Goal: Information Seeking & Learning: Learn about a topic

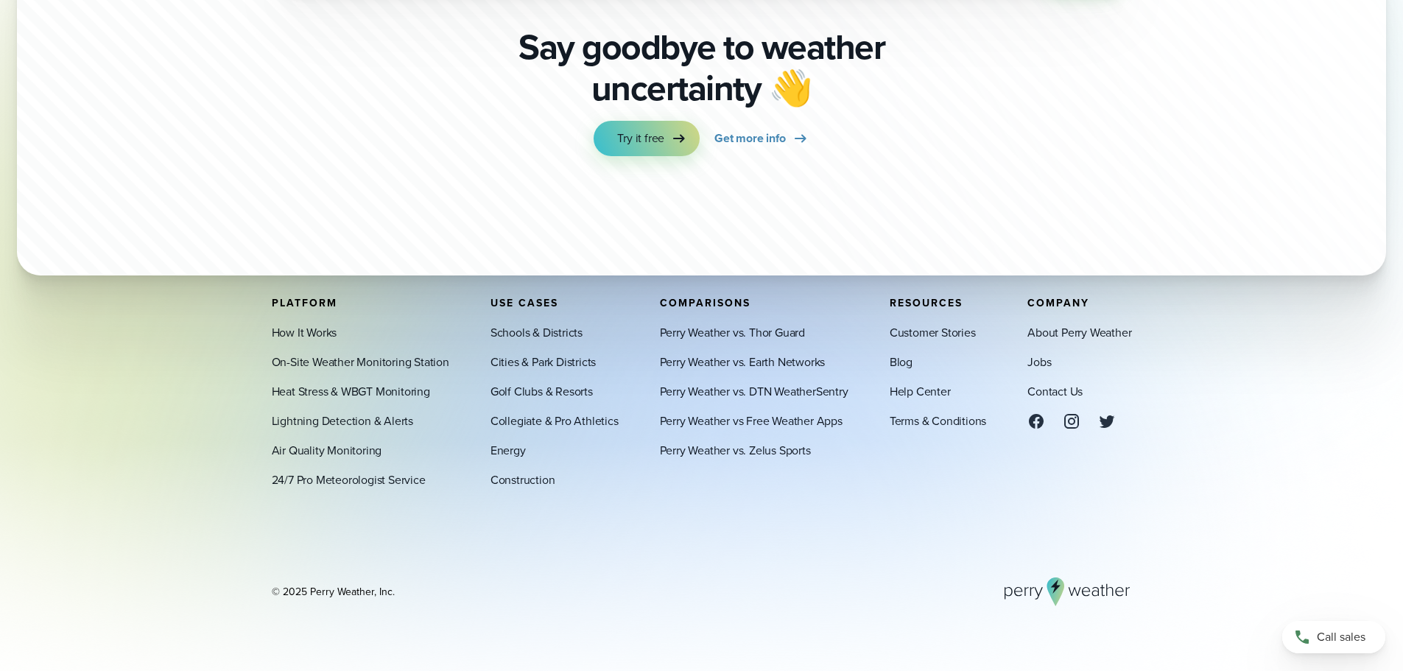
scroll to position [5146, 0]
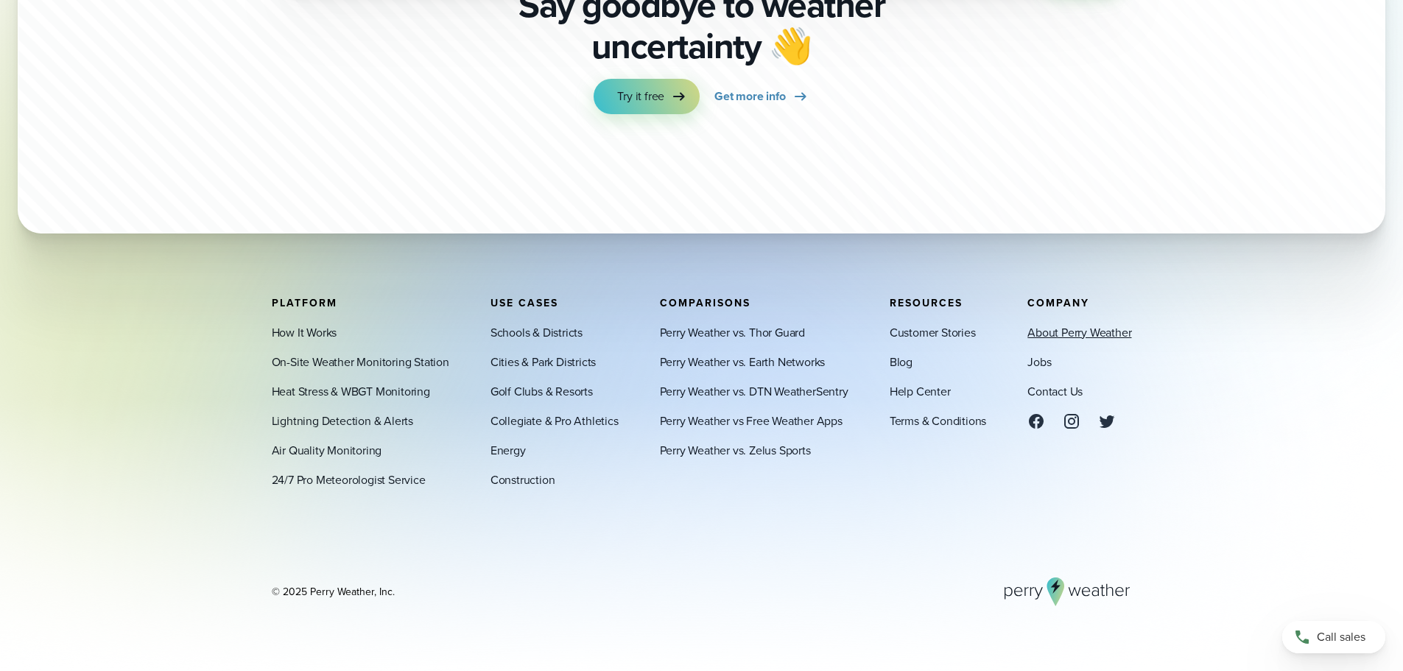
click at [1087, 333] on link "About Perry Weather" at bounding box center [1079, 332] width 104 height 18
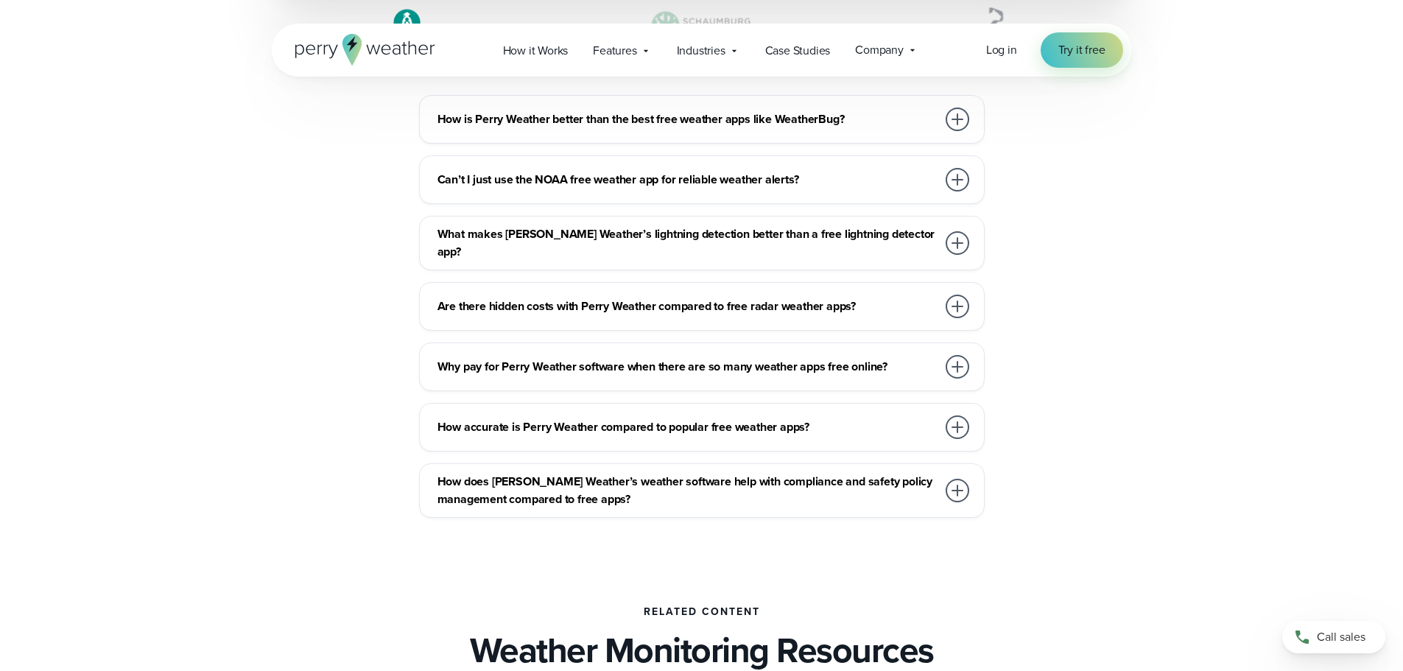
scroll to position [4491, 0]
click at [652, 170] on h3 "Can’t I just use the NOAA free weather app for reliable weather alerts?" at bounding box center [686, 179] width 499 height 18
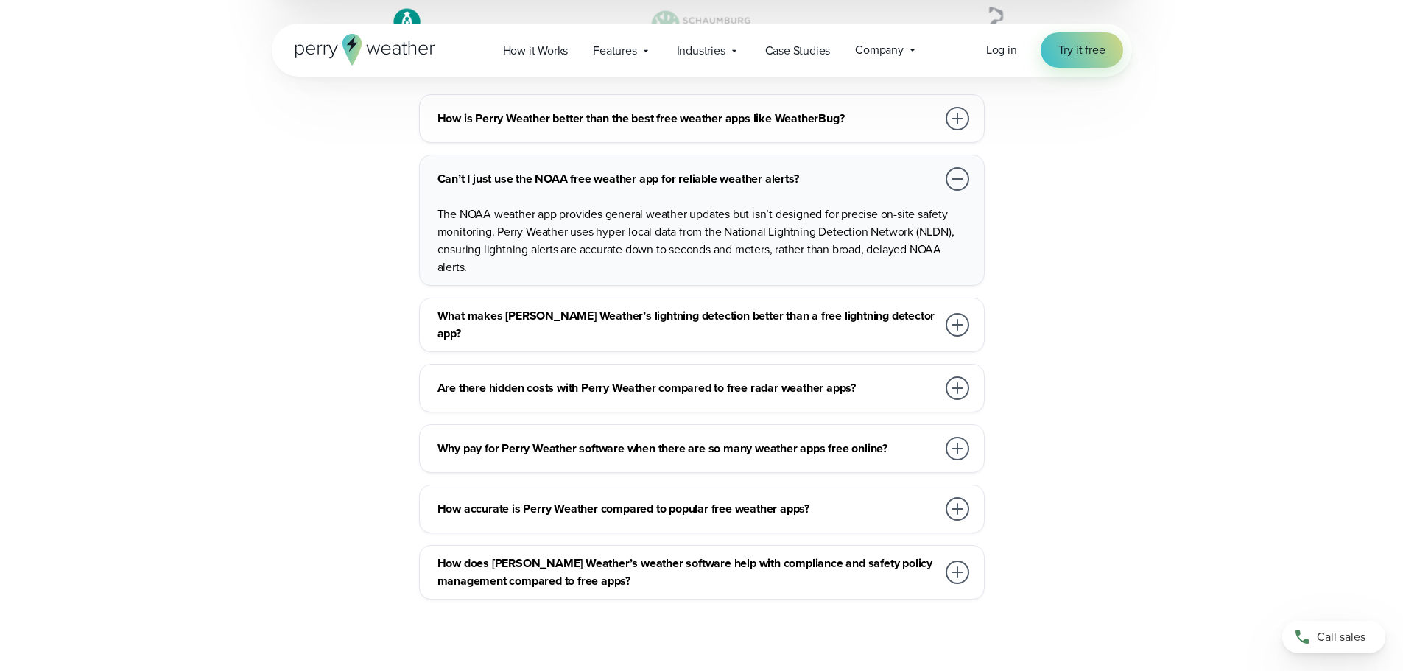
scroll to position [4565, 0]
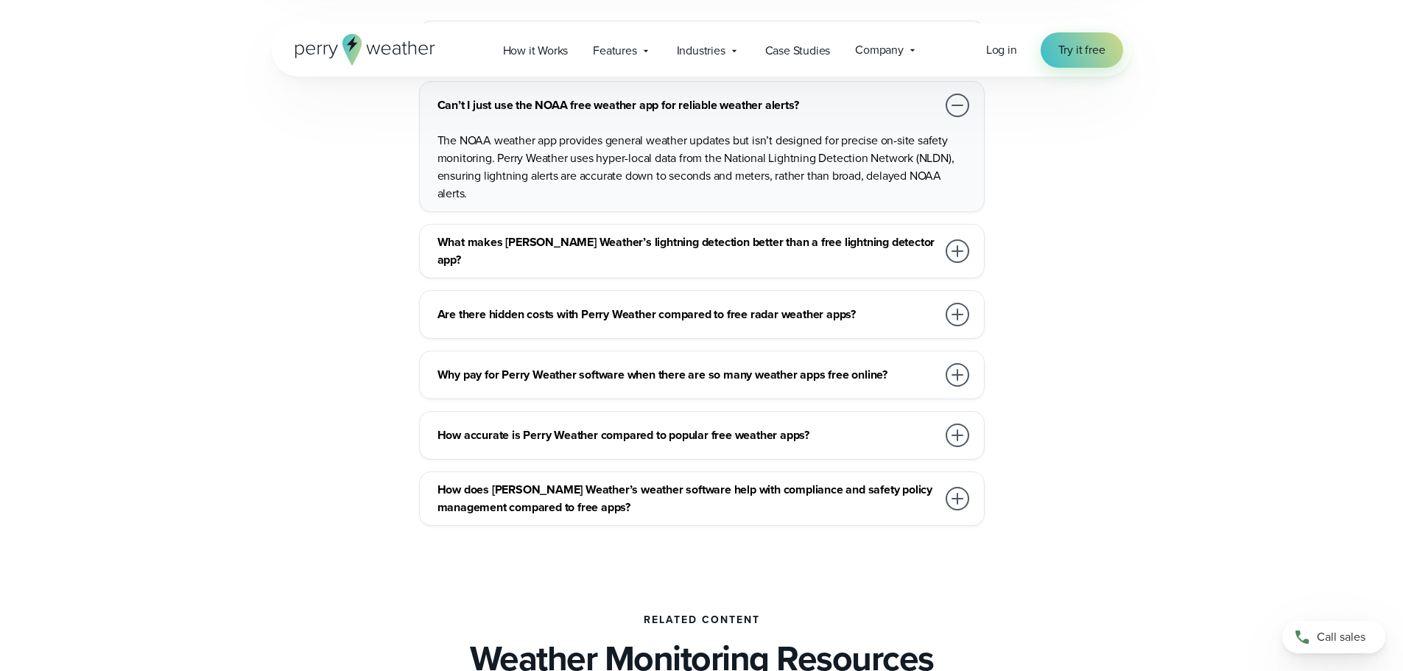
click at [519, 366] on h3 "Why pay for Perry Weather software when there are so many weather apps free onl…" at bounding box center [686, 375] width 499 height 18
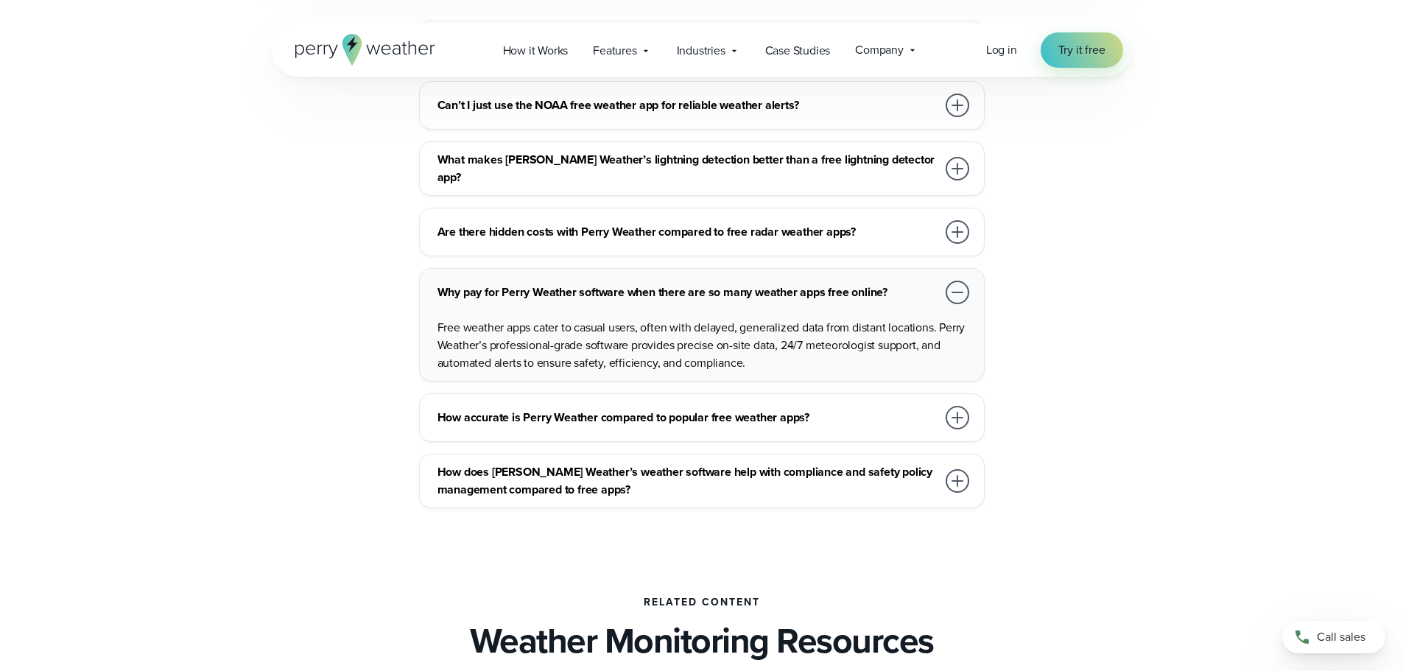
click at [588, 409] on h3 "How accurate is Perry Weather compared to popular free weather apps?" at bounding box center [686, 418] width 499 height 18
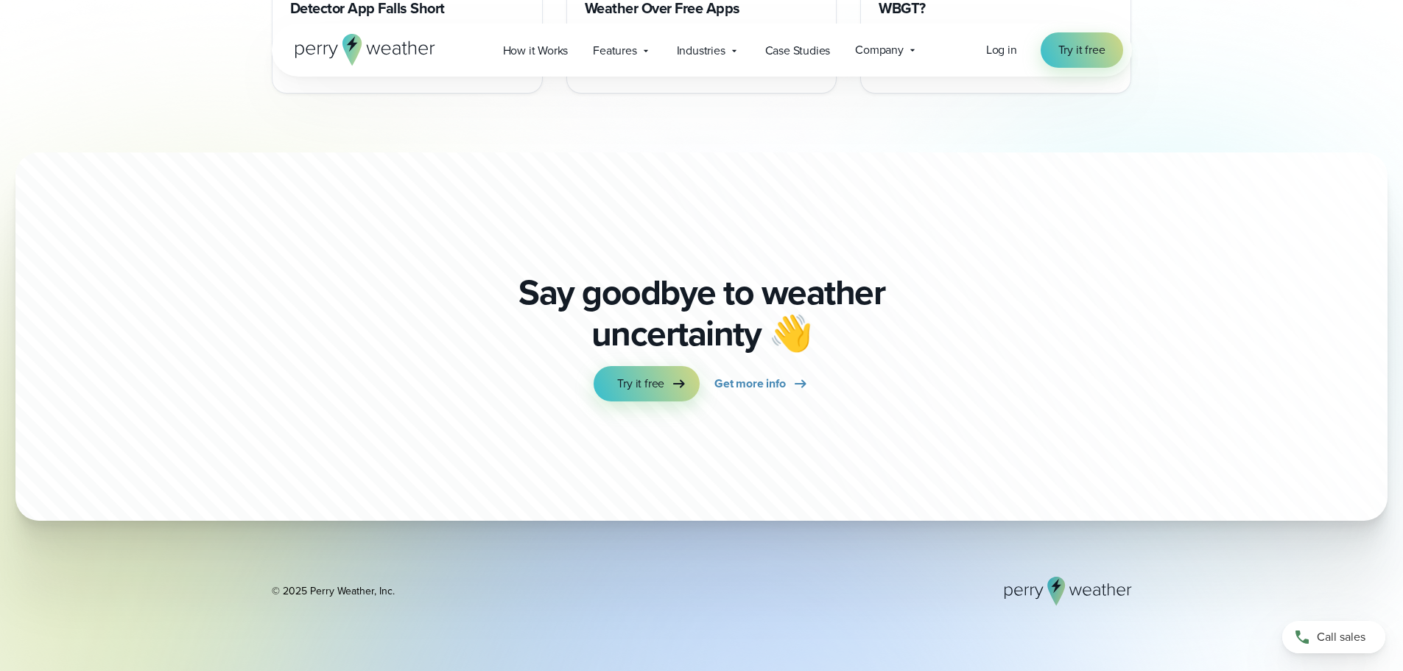
scroll to position [5713, 0]
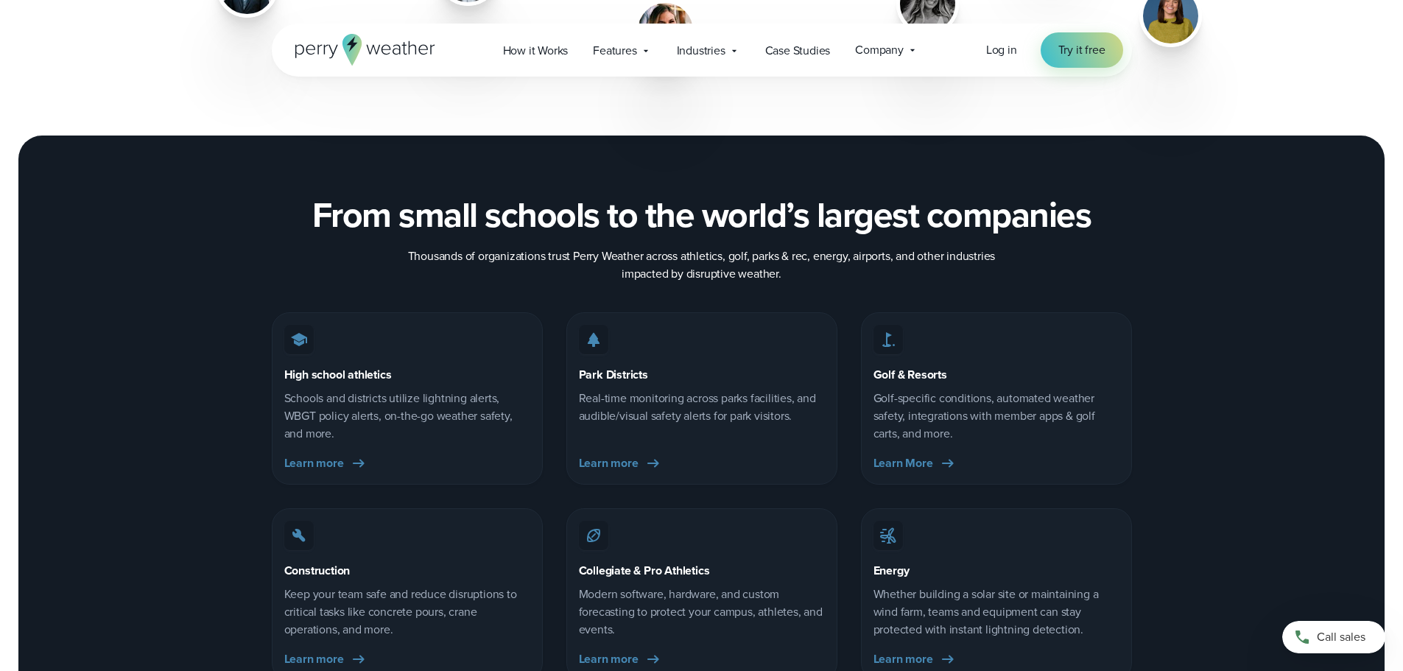
scroll to position [2062, 0]
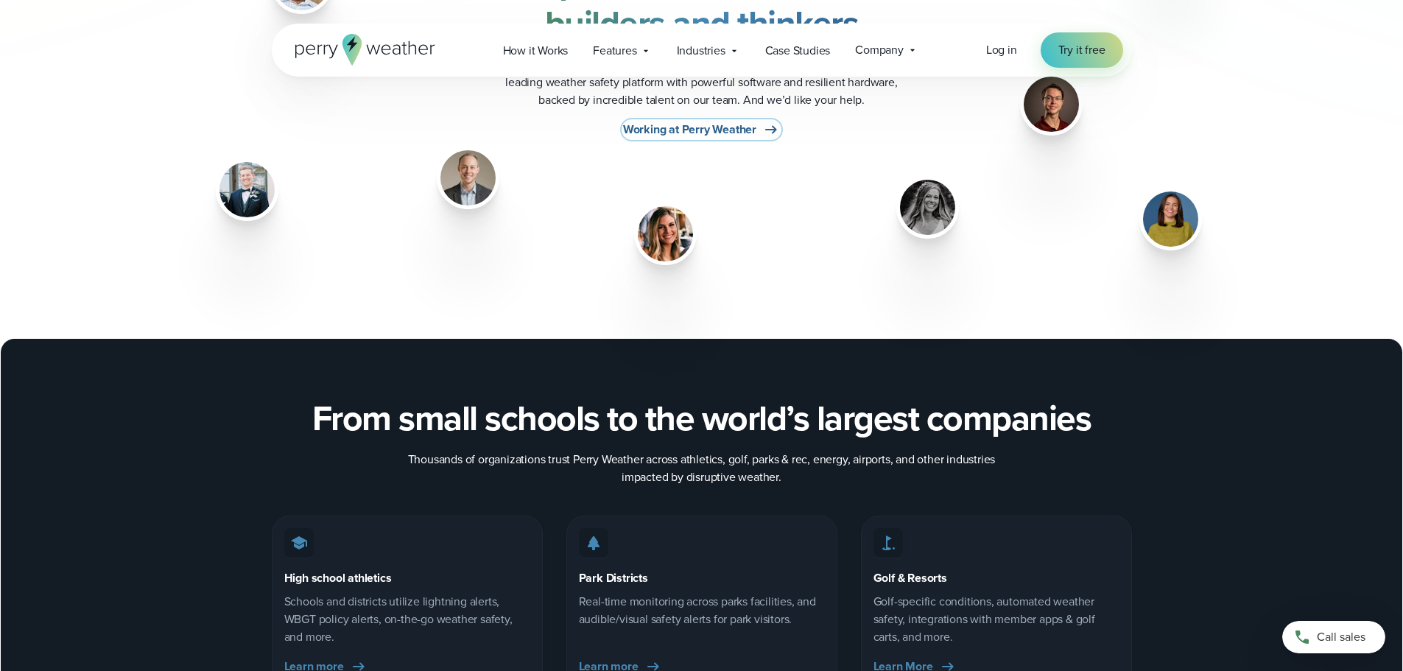
drag, startPoint x: 693, startPoint y: 114, endPoint x: 667, endPoint y: 130, distance: 30.4
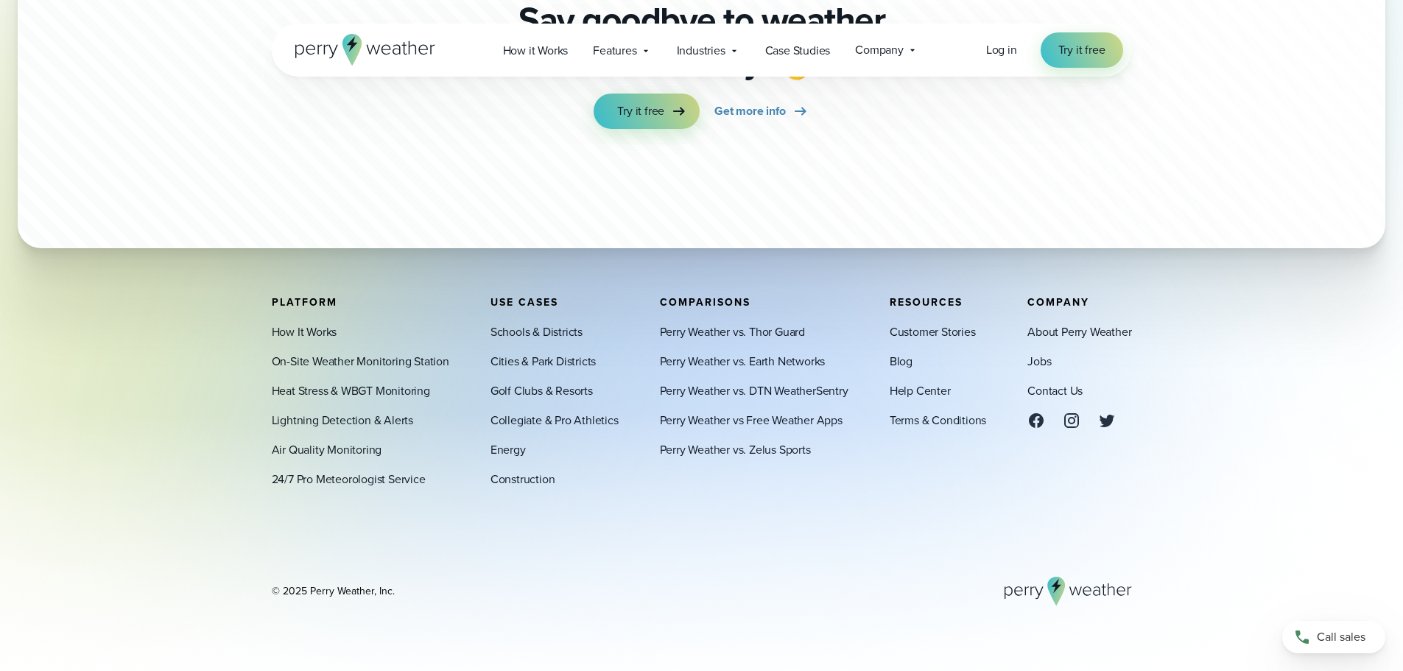
scroll to position [4094, 0]
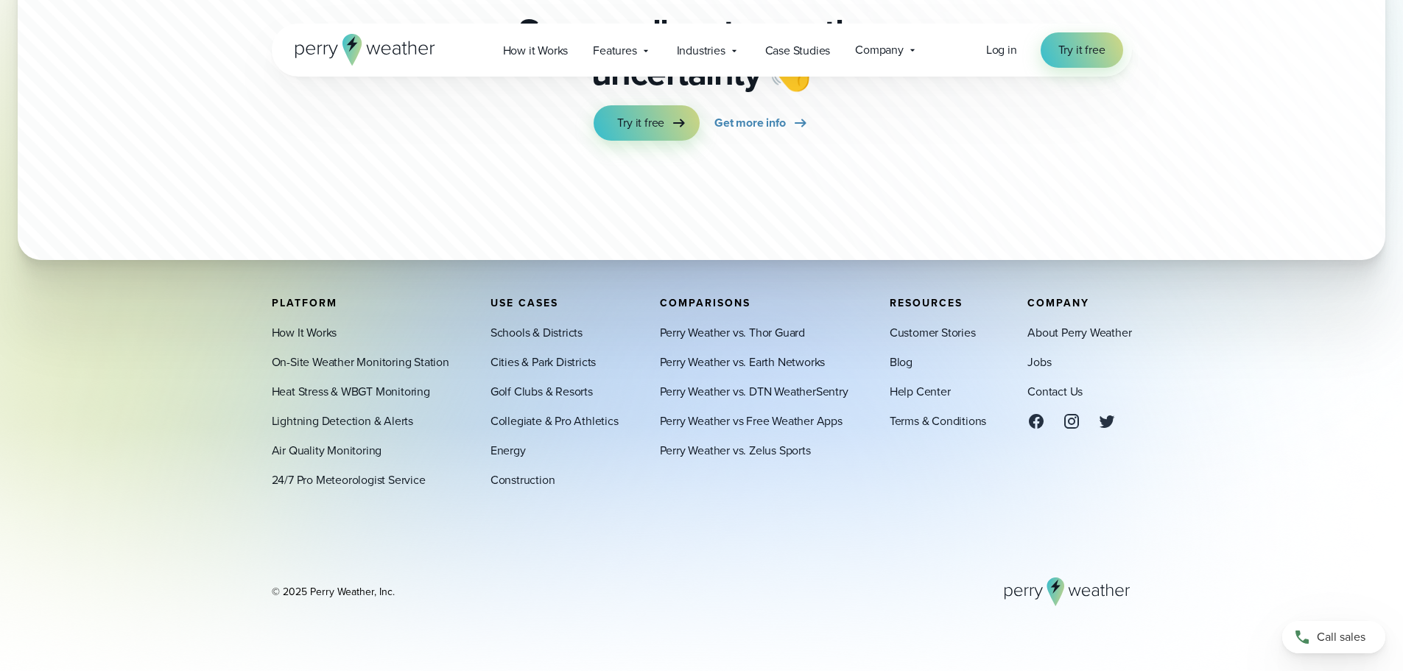
scroll to position [3760, 0]
